Goal: Task Accomplishment & Management: Complete application form

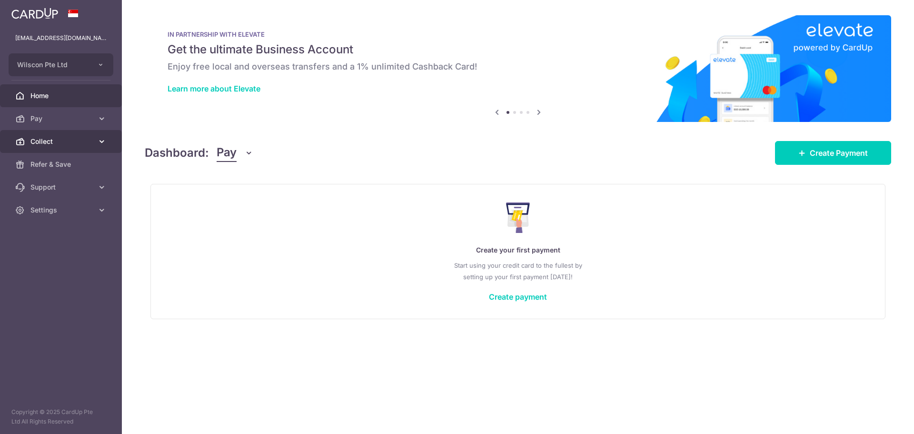
click at [69, 143] on span "Collect" at bounding box center [61, 142] width 63 height 10
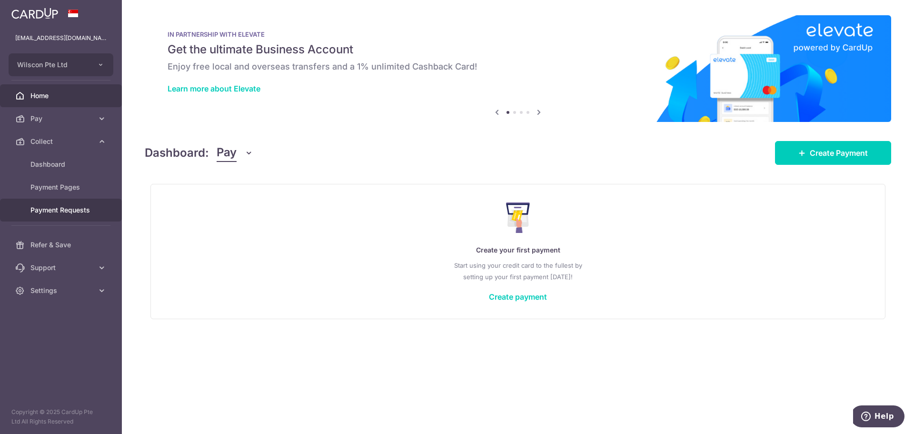
click at [64, 218] on link "Payment Requests" at bounding box center [61, 209] width 122 height 23
click at [73, 216] on link "Payment Requests" at bounding box center [61, 209] width 122 height 23
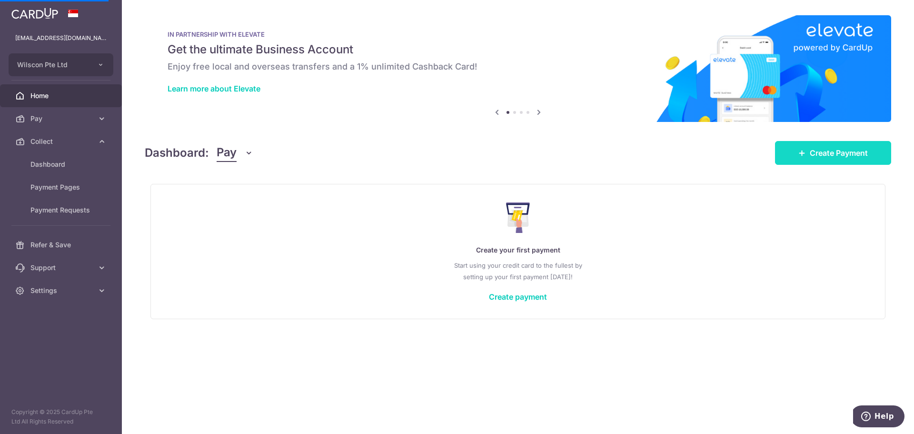
click at [850, 148] on span "Create Payment" at bounding box center [839, 152] width 58 height 11
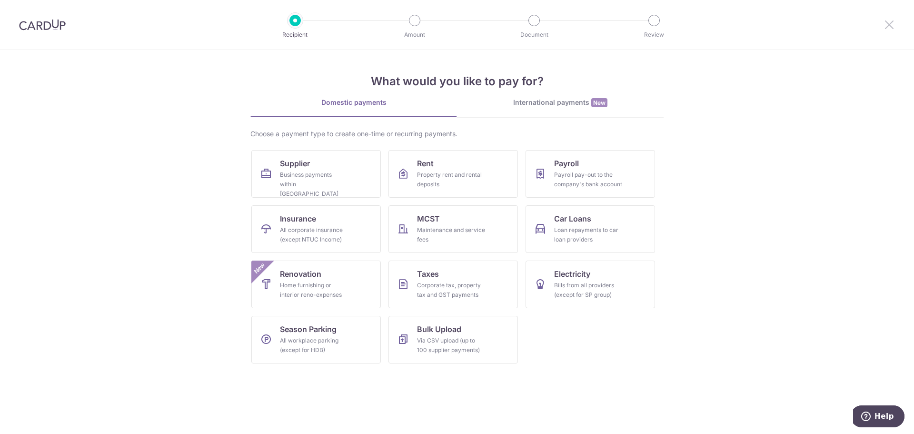
click at [883, 23] on icon at bounding box center [888, 25] width 11 height 12
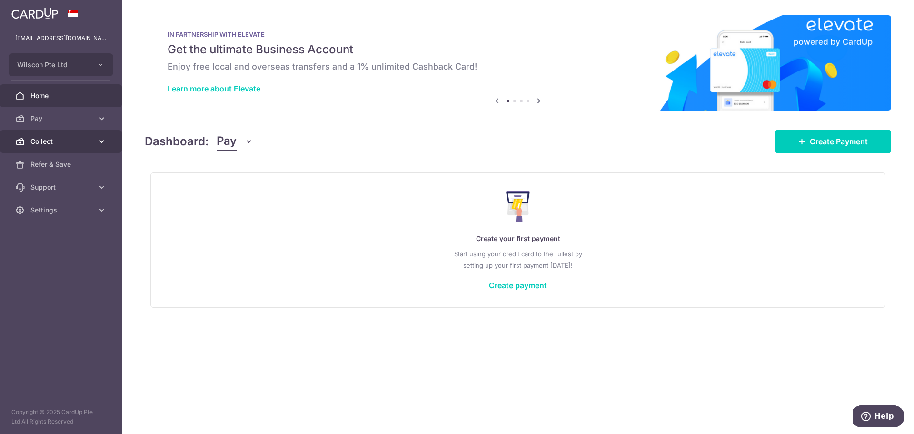
click at [86, 132] on link "Collect" at bounding box center [61, 141] width 122 height 23
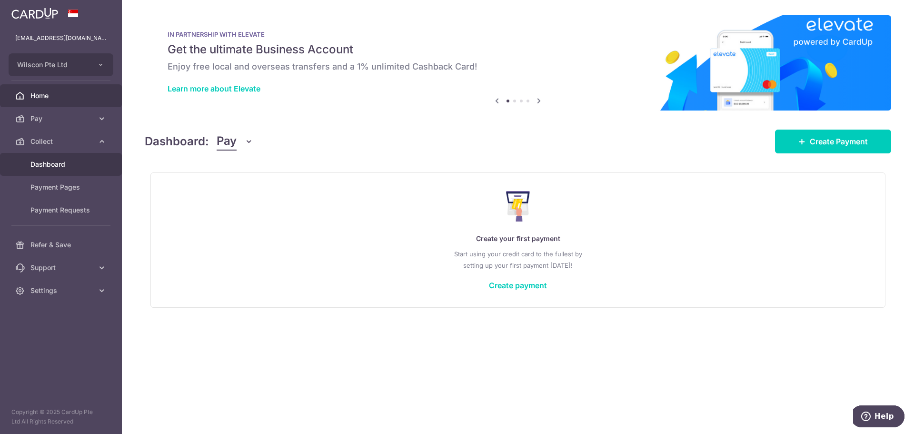
click at [70, 166] on span "Dashboard" at bounding box center [61, 164] width 63 height 10
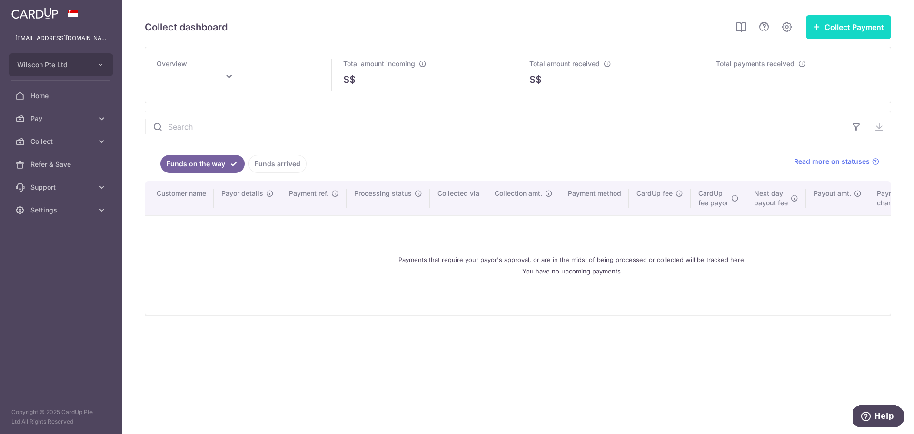
click at [840, 25] on button "Collect Payment" at bounding box center [848, 27] width 85 height 24
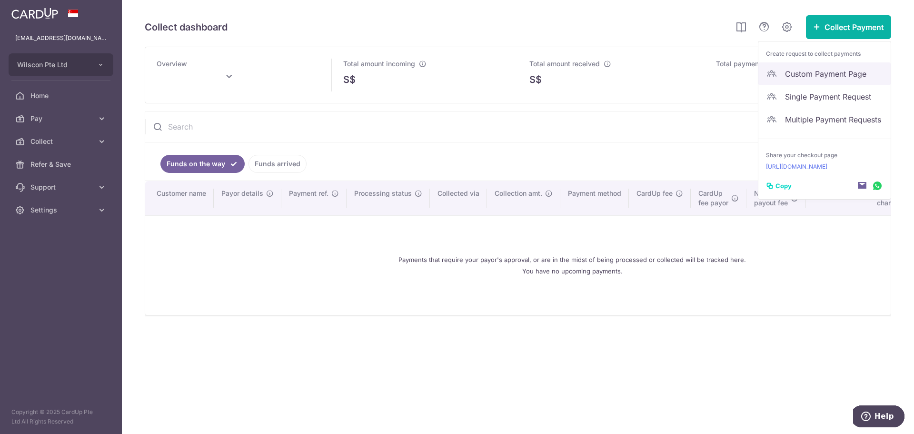
click at [819, 70] on span "Custom Payment Page" at bounding box center [834, 73] width 98 height 11
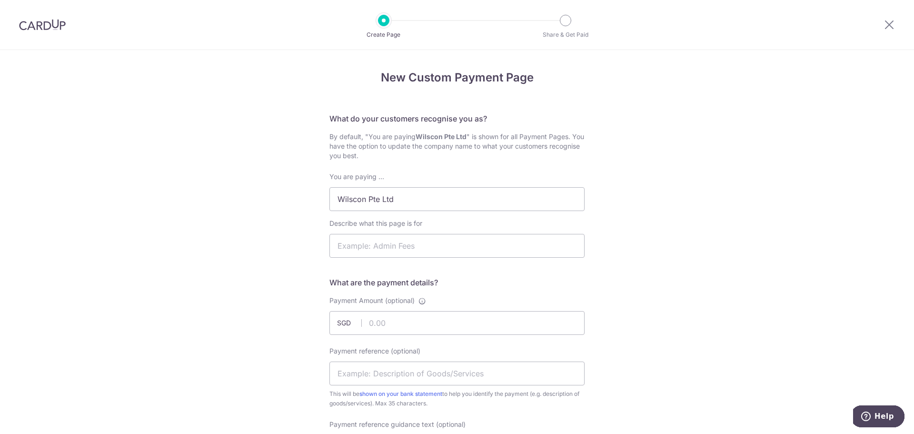
click at [882, 24] on div at bounding box center [889, 25] width 50 height 50
click at [895, 25] on div at bounding box center [889, 25] width 50 height 50
click at [891, 27] on icon at bounding box center [888, 25] width 11 height 12
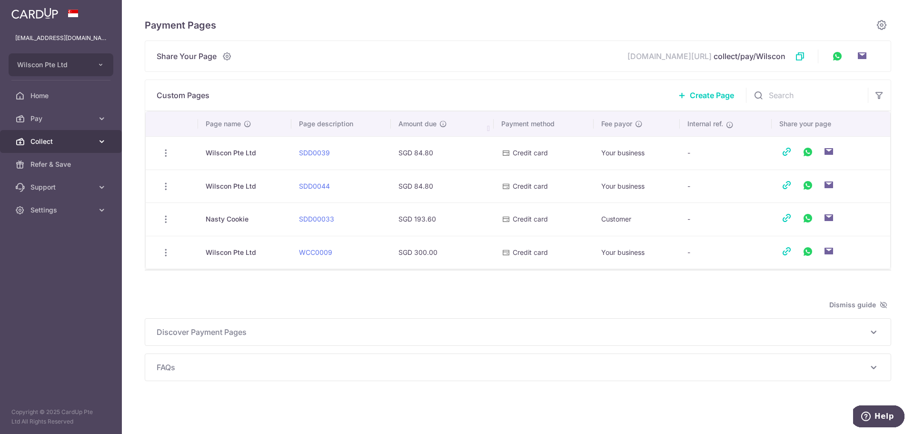
click at [63, 141] on span "Collect" at bounding box center [61, 142] width 63 height 10
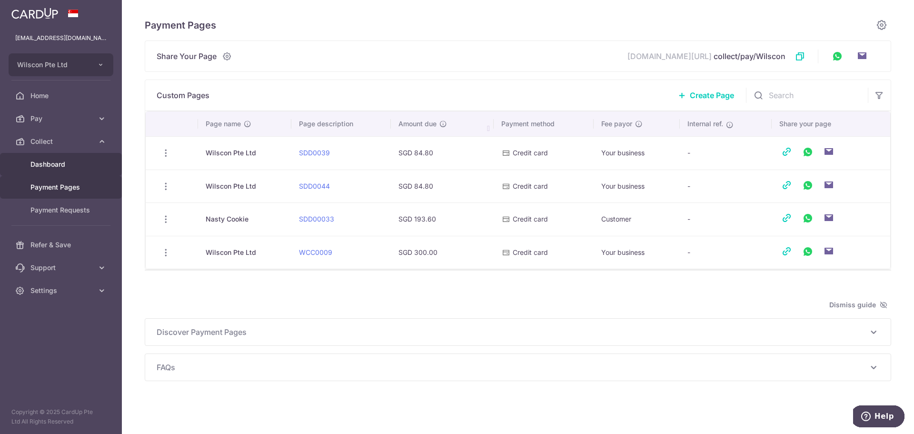
click at [61, 164] on span "Dashboard" at bounding box center [61, 164] width 63 height 10
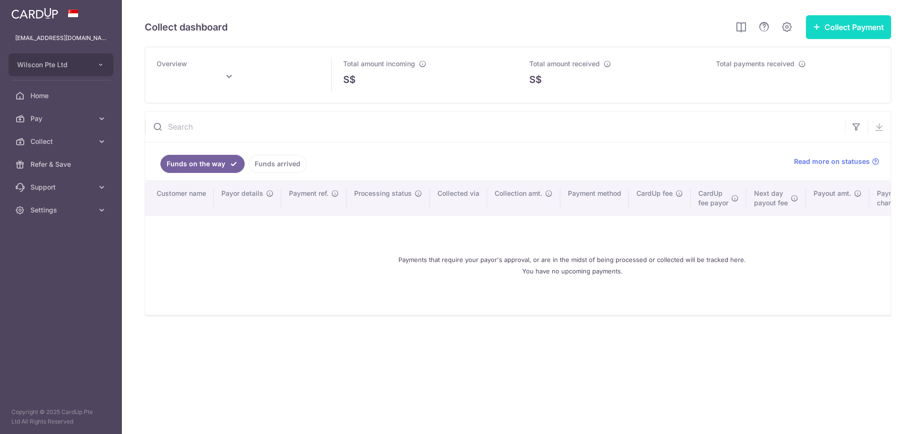
click at [857, 31] on button "Collect Payment" at bounding box center [848, 27] width 85 height 24
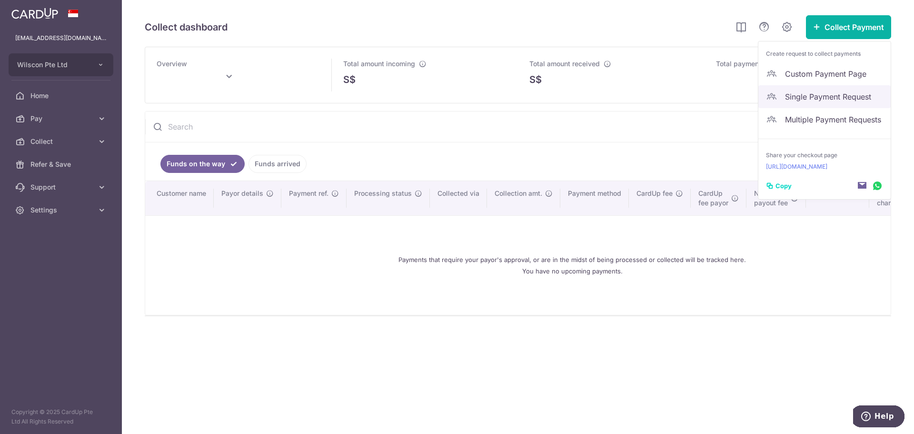
click at [838, 90] on link "Single Payment Request" at bounding box center [824, 96] width 132 height 23
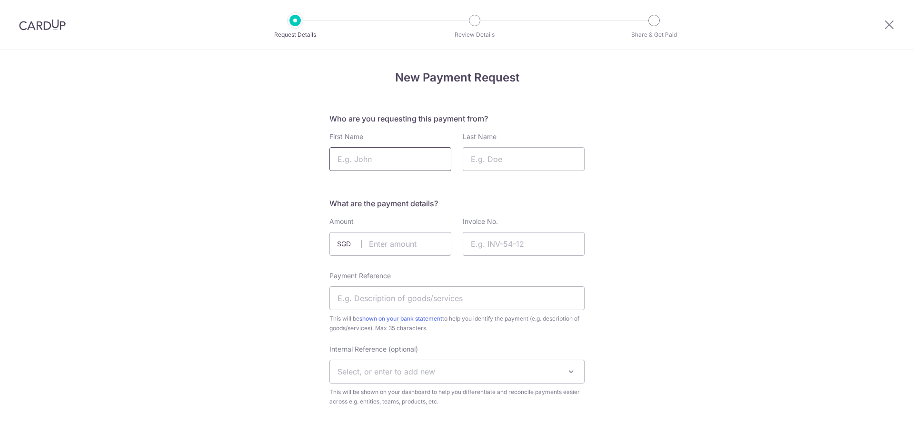
click at [404, 155] on input "First Name" at bounding box center [390, 159] width 122 height 24
paste input "Camille"
type input "Camille"
click at [498, 153] on input "Last Name" at bounding box center [524, 159] width 122 height 24
type input "."
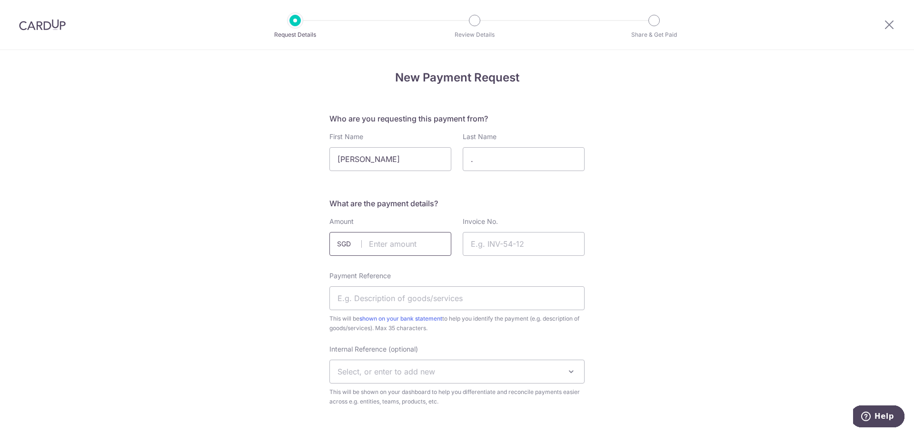
click at [410, 245] on input "text" at bounding box center [390, 244] width 122 height 24
type input "47.00"
click at [515, 241] on input "Invoice No." at bounding box center [524, 244] width 122 height 24
paste input "WC-2025-0144"
type input "WC-2025-0144"
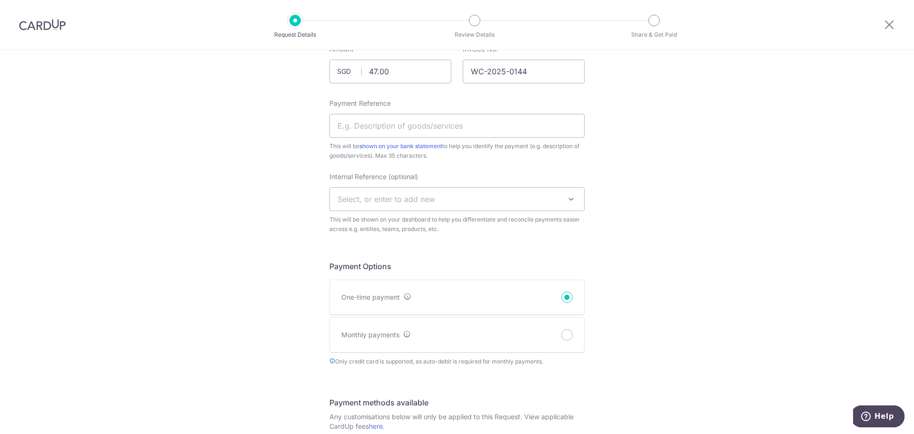
scroll to position [190, 0]
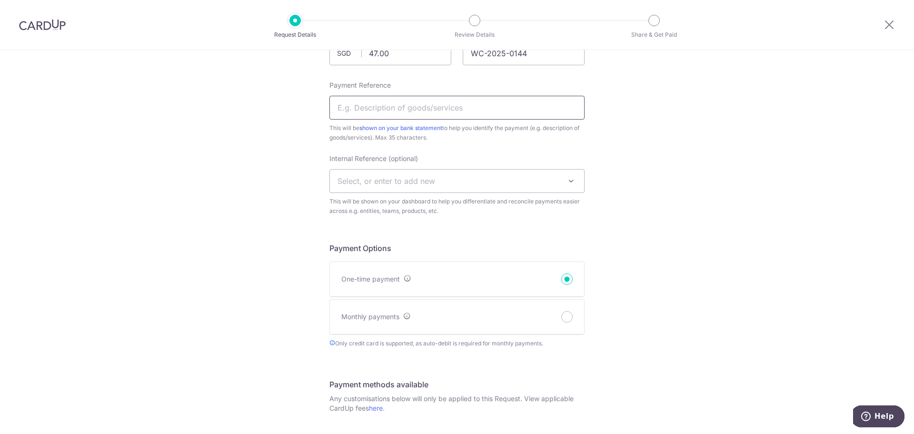
click at [433, 108] on input "Payment Reference" at bounding box center [456, 108] width 255 height 24
paste input "WC-2025-0144"
type input "WC-2025-0144"
click at [502, 174] on span "Select, or enter to add new" at bounding box center [457, 180] width 254 height 23
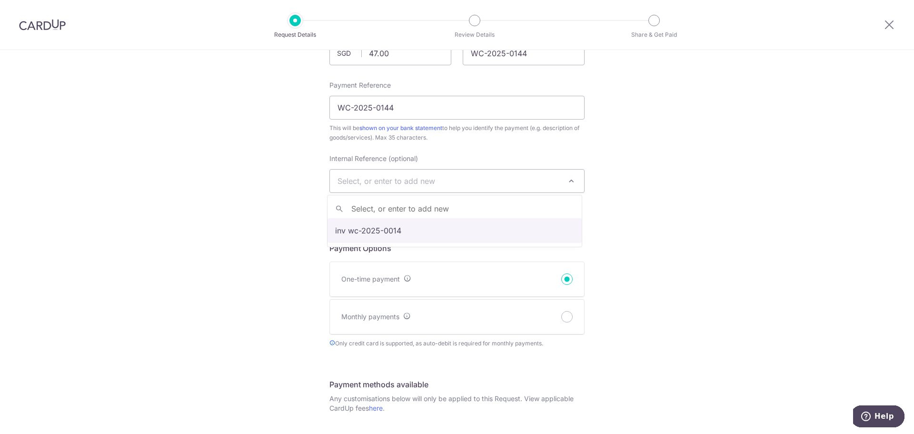
click at [708, 163] on div "New Payment Request Who are you requesting this payment from? First Name Camill…" at bounding box center [457, 336] width 914 height 952
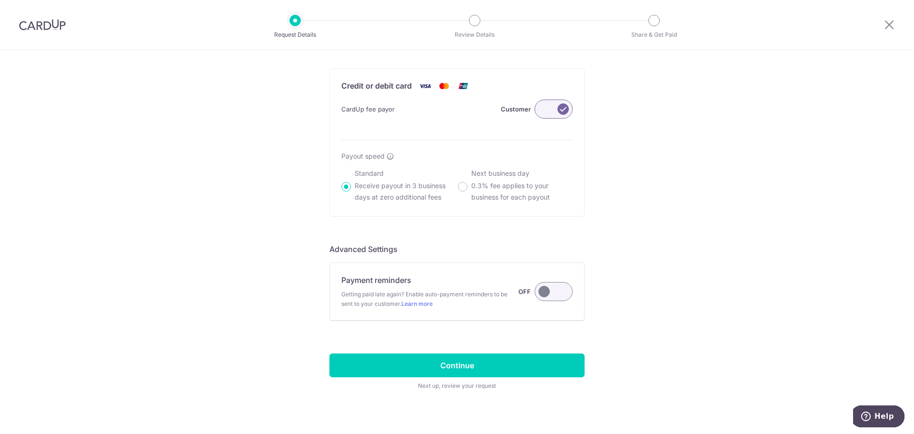
scroll to position [569, 0]
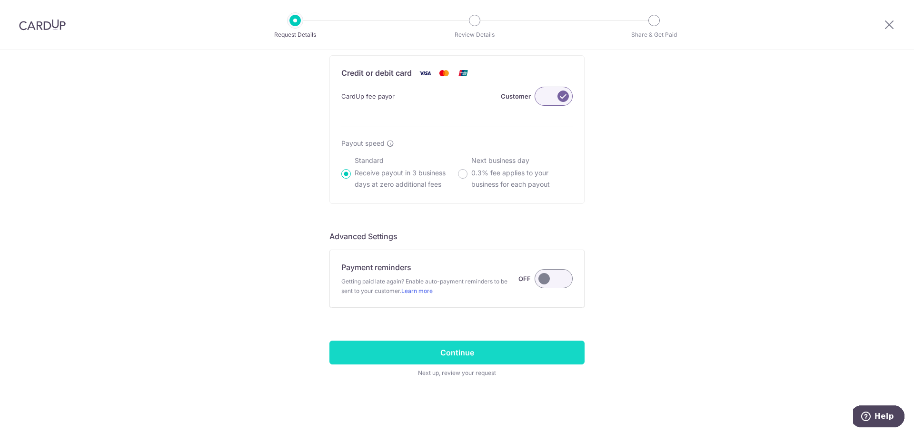
click at [529, 353] on input "Continue" at bounding box center [456, 352] width 255 height 24
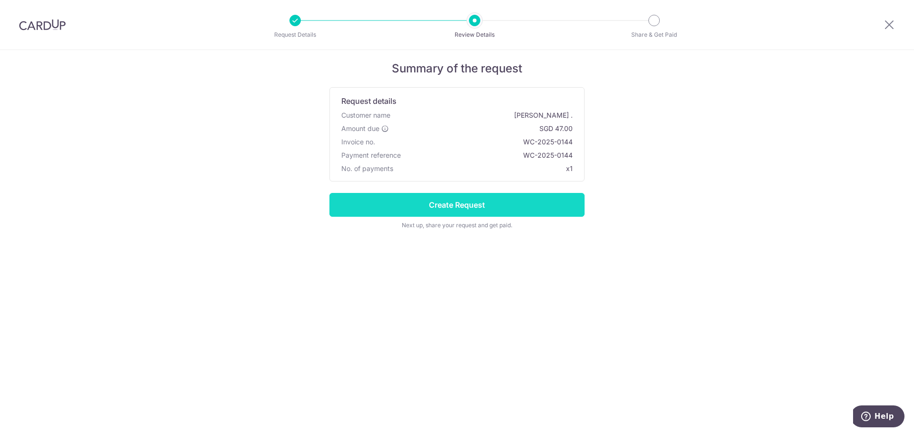
click at [501, 207] on input "Create Request" at bounding box center [456, 205] width 255 height 24
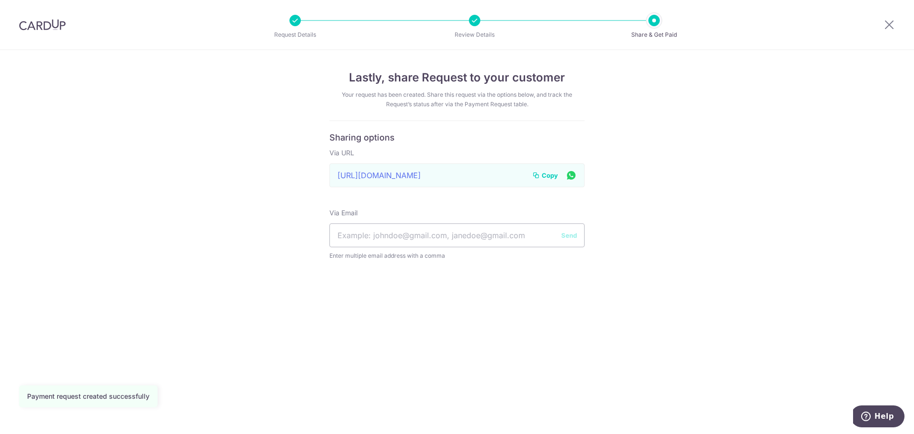
click at [543, 174] on span "Copy" at bounding box center [550, 175] width 16 height 10
click at [697, 109] on div "Lastly, share Request to your customer Your request has been created. Share thi…" at bounding box center [457, 242] width 914 height 384
click at [891, 30] on icon at bounding box center [888, 25] width 11 height 12
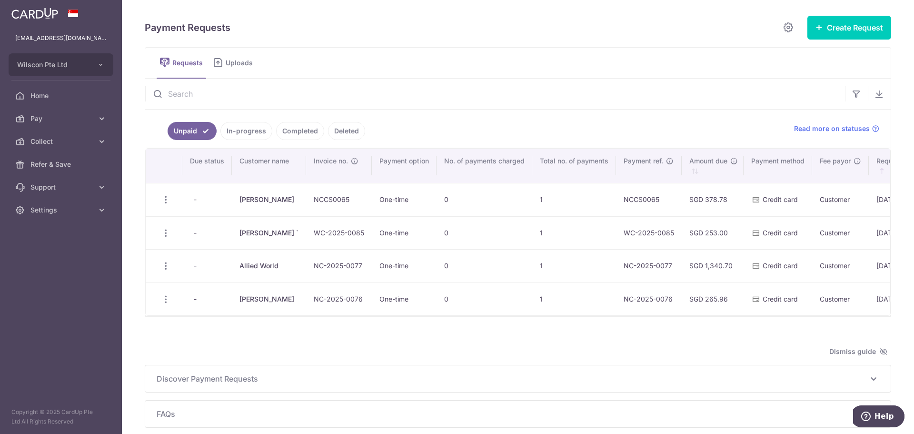
click at [264, 131] on link "In-progress" at bounding box center [246, 131] width 52 height 18
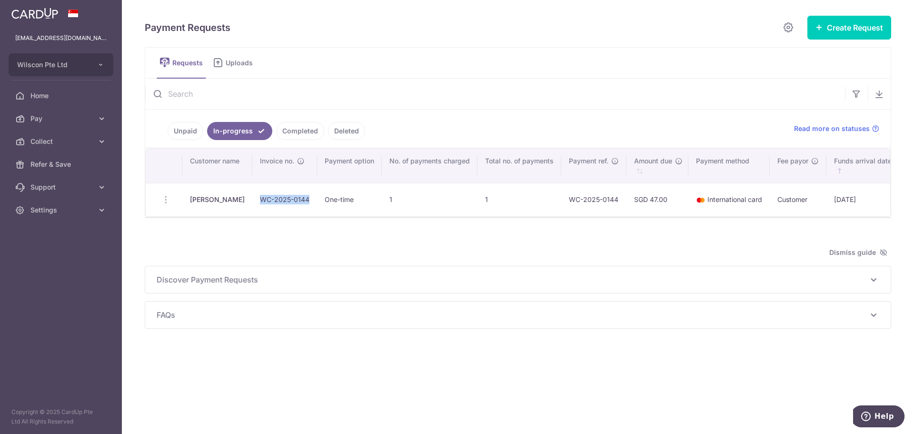
drag, startPoint x: 258, startPoint y: 200, endPoint x: 309, endPoint y: 200, distance: 50.9
click at [309, 200] on td "WC-2025-0144" at bounding box center [284, 199] width 65 height 33
copy td "WC-2025-0144"
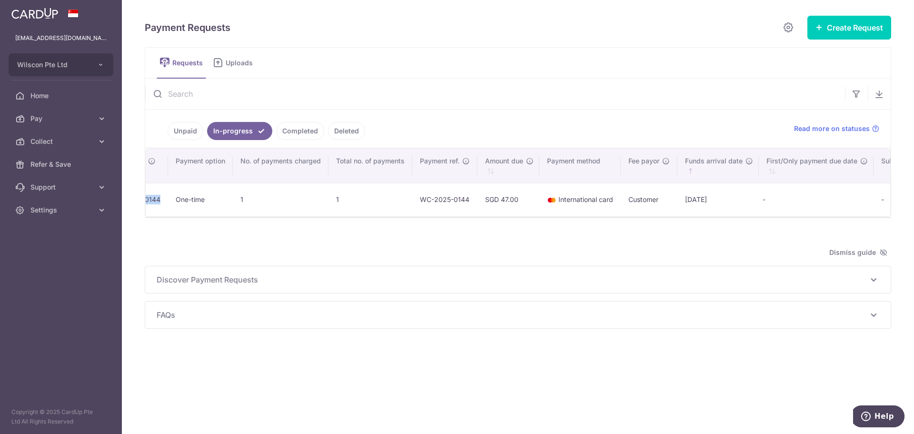
scroll to position [0, 188]
